Goal: Information Seeking & Learning: Learn about a topic

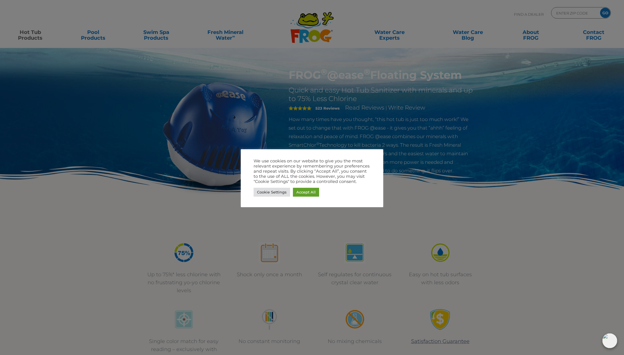
click at [424, 163] on div at bounding box center [312, 177] width 624 height 355
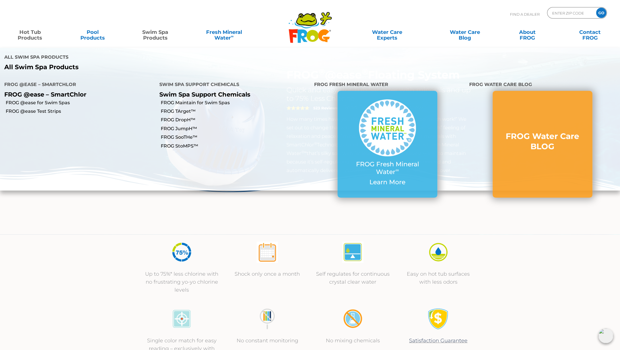
click at [155, 34] on link "Swim Spa Products" at bounding box center [155, 32] width 49 height 11
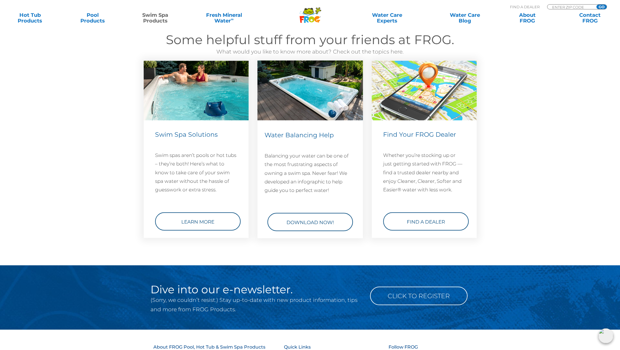
scroll to position [741, 0]
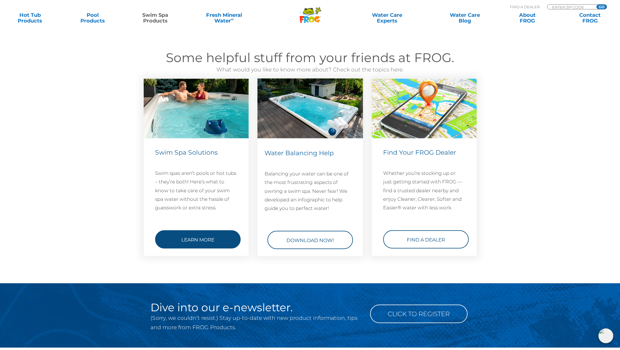
click at [189, 236] on link "Learn More" at bounding box center [198, 239] width 86 height 18
